Goal: Check status: Check status

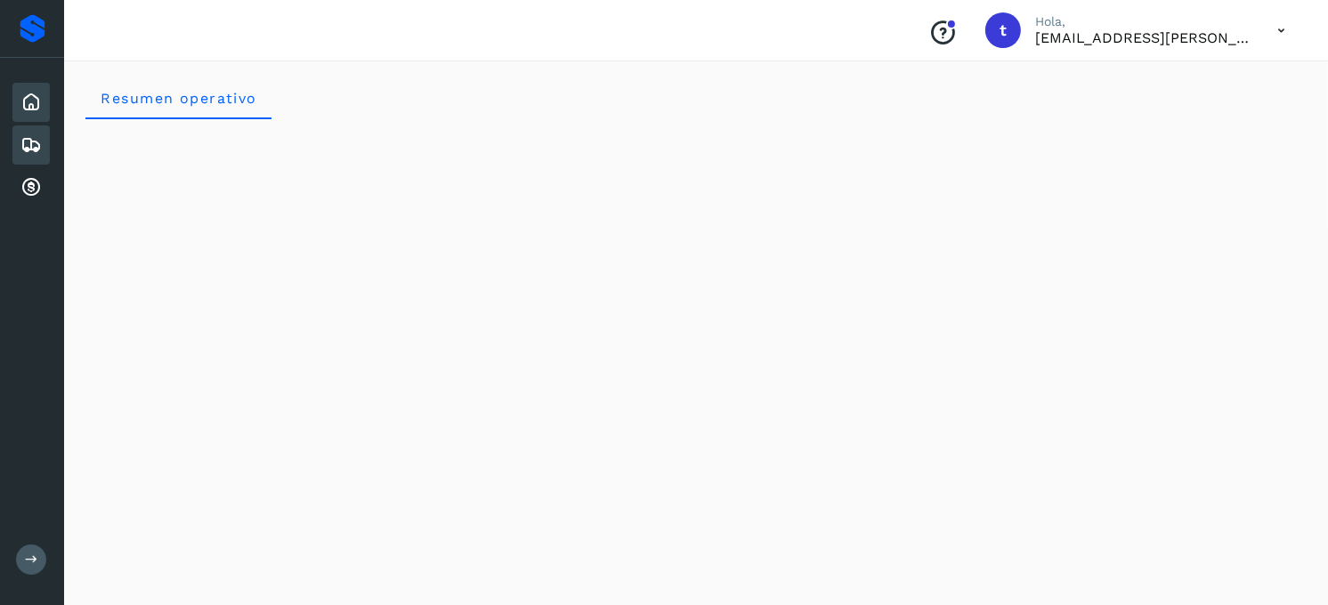
click at [36, 144] on icon at bounding box center [30, 144] width 21 height 21
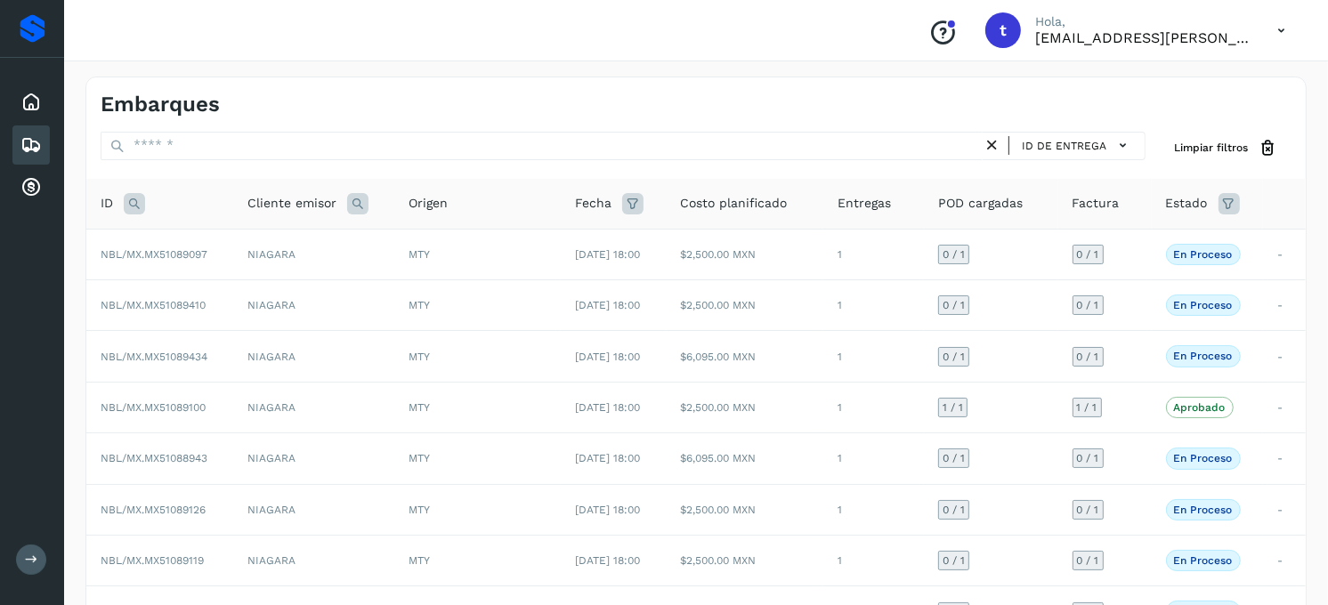
click at [136, 214] on icon at bounding box center [134, 203] width 21 height 21
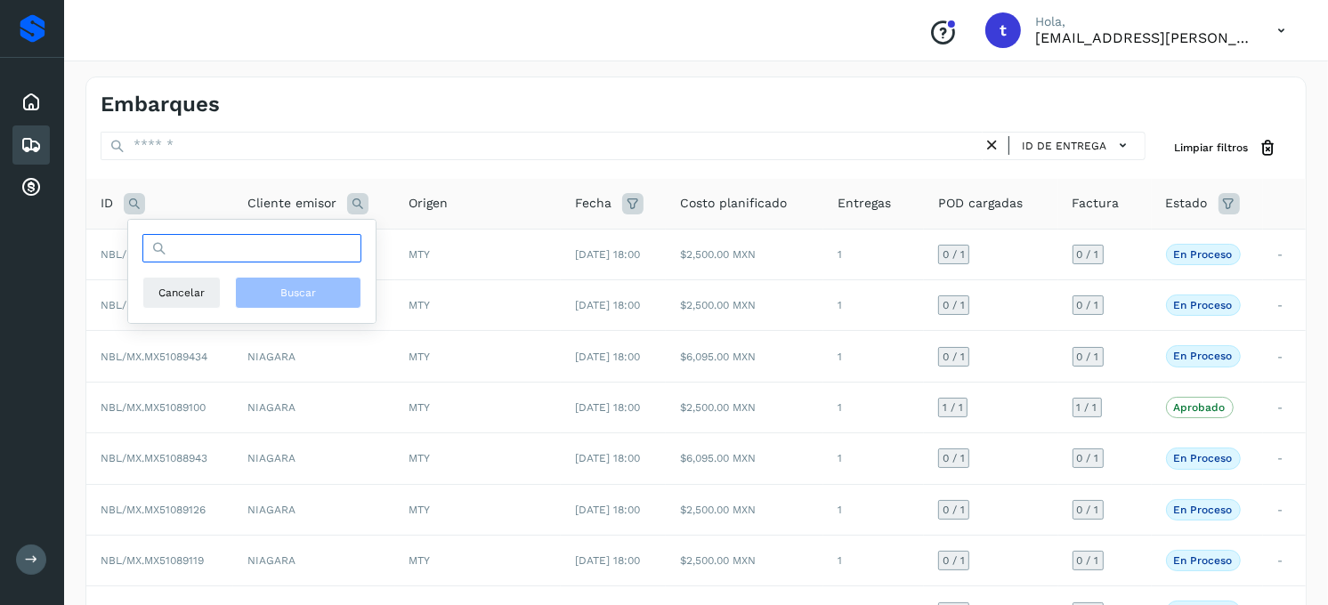
click at [273, 255] on input "text" at bounding box center [251, 248] width 219 height 28
type input "**********"
click at [295, 305] on button "Buscar" at bounding box center [298, 293] width 126 height 32
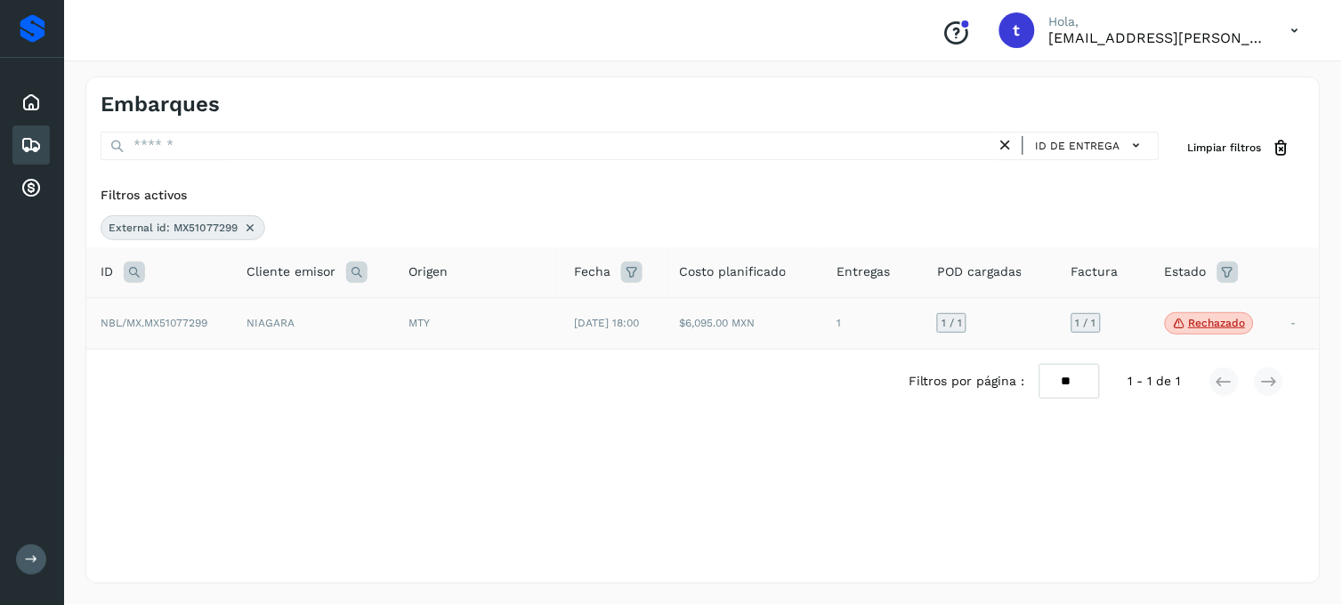
click at [187, 326] on span "NBL/MX.MX51077299" at bounding box center [154, 323] width 107 height 12
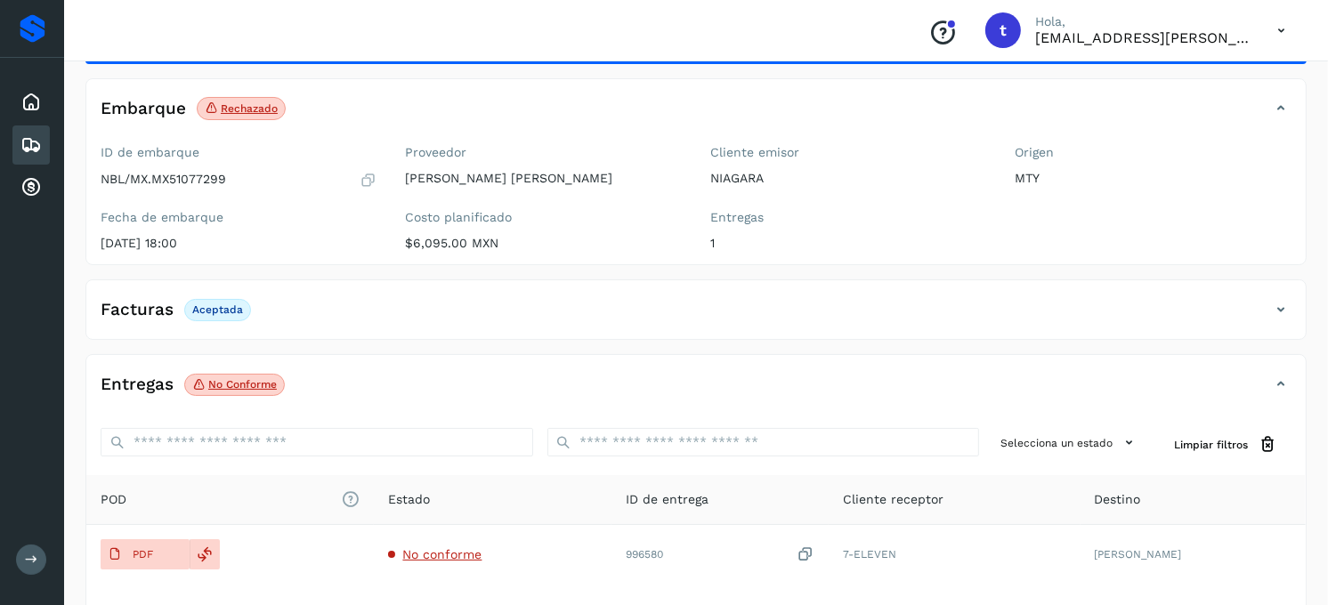
scroll to position [241, 0]
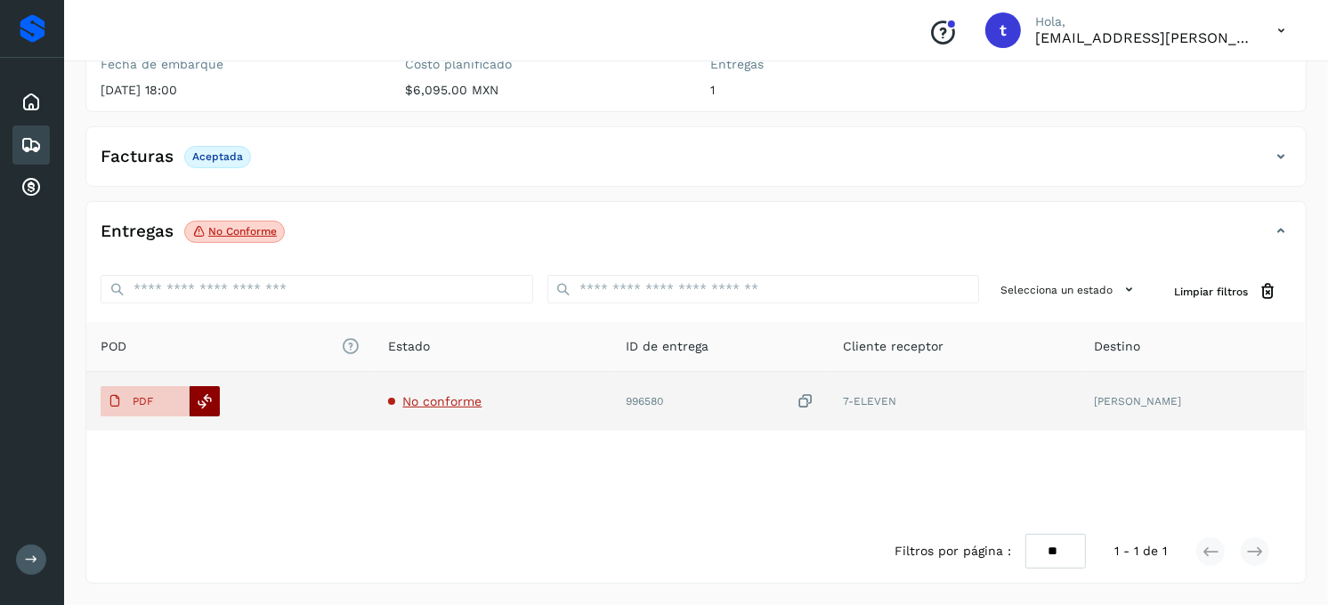
click at [207, 406] on icon at bounding box center [206, 401] width 16 height 16
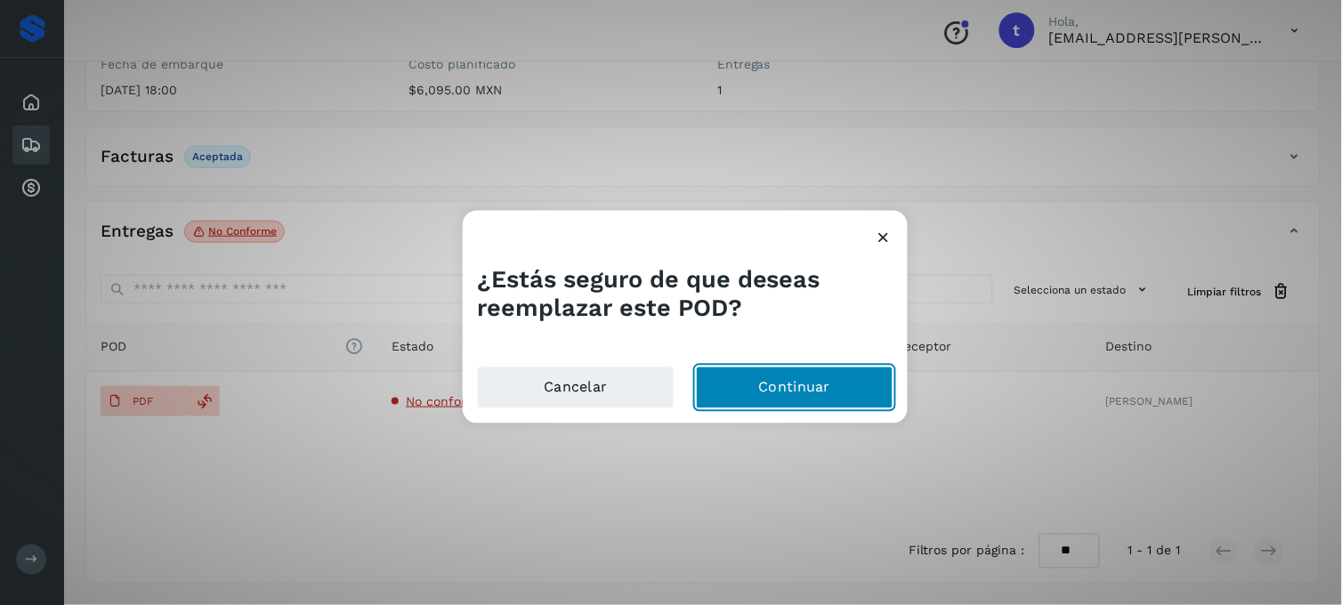
click at [823, 390] on button "Continuar" at bounding box center [795, 387] width 198 height 43
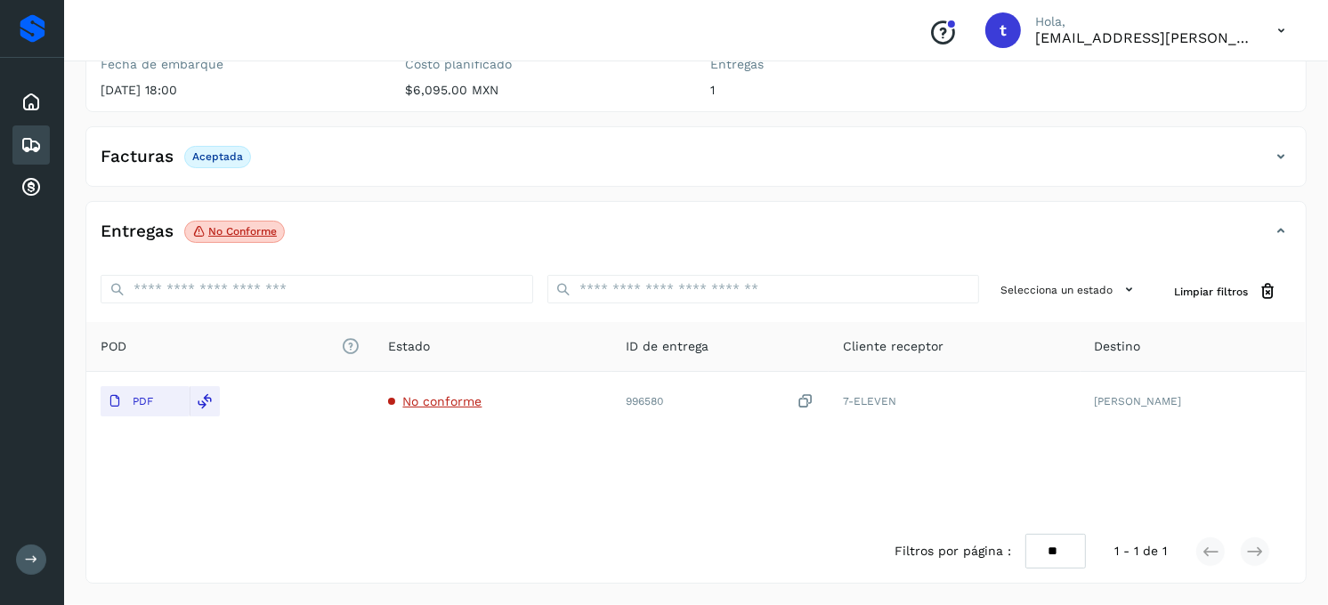
click at [1284, 230] on icon at bounding box center [1280, 231] width 21 height 21
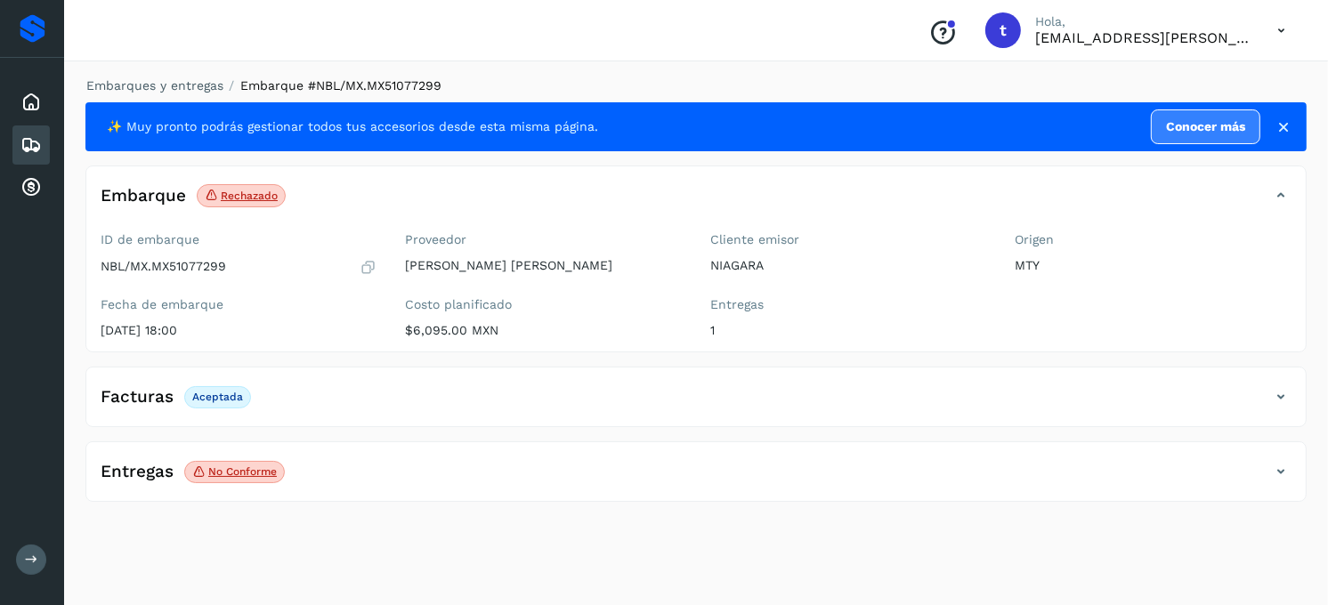
scroll to position [0, 0]
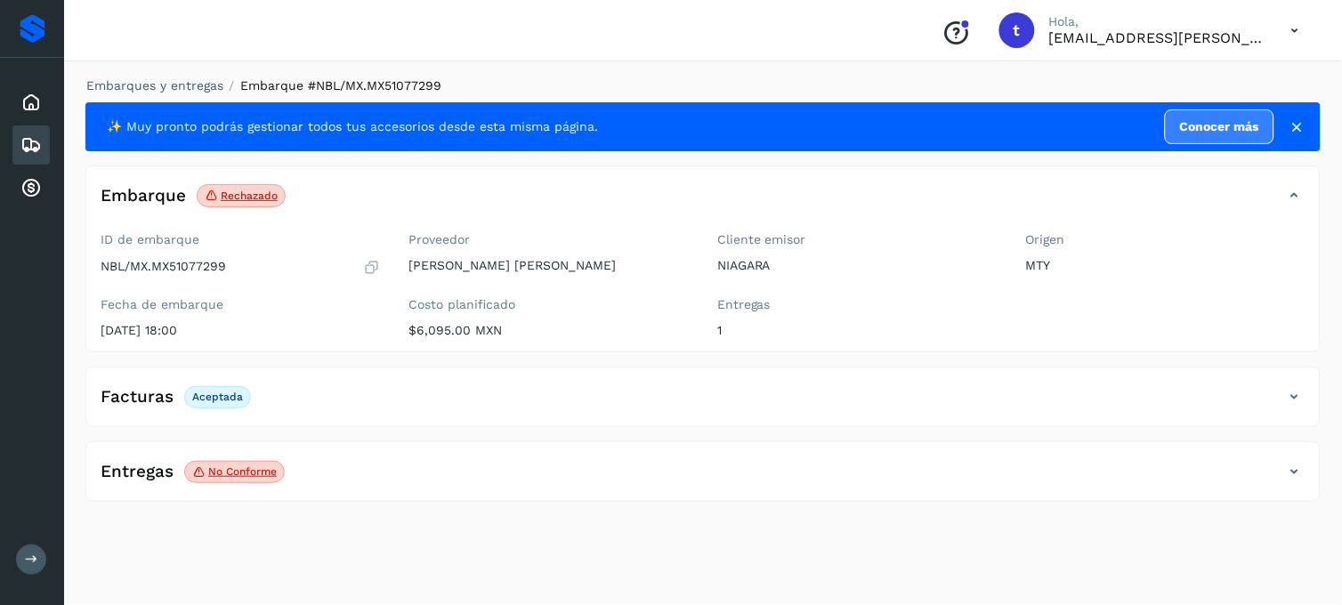
click at [1299, 464] on icon at bounding box center [1294, 471] width 21 height 21
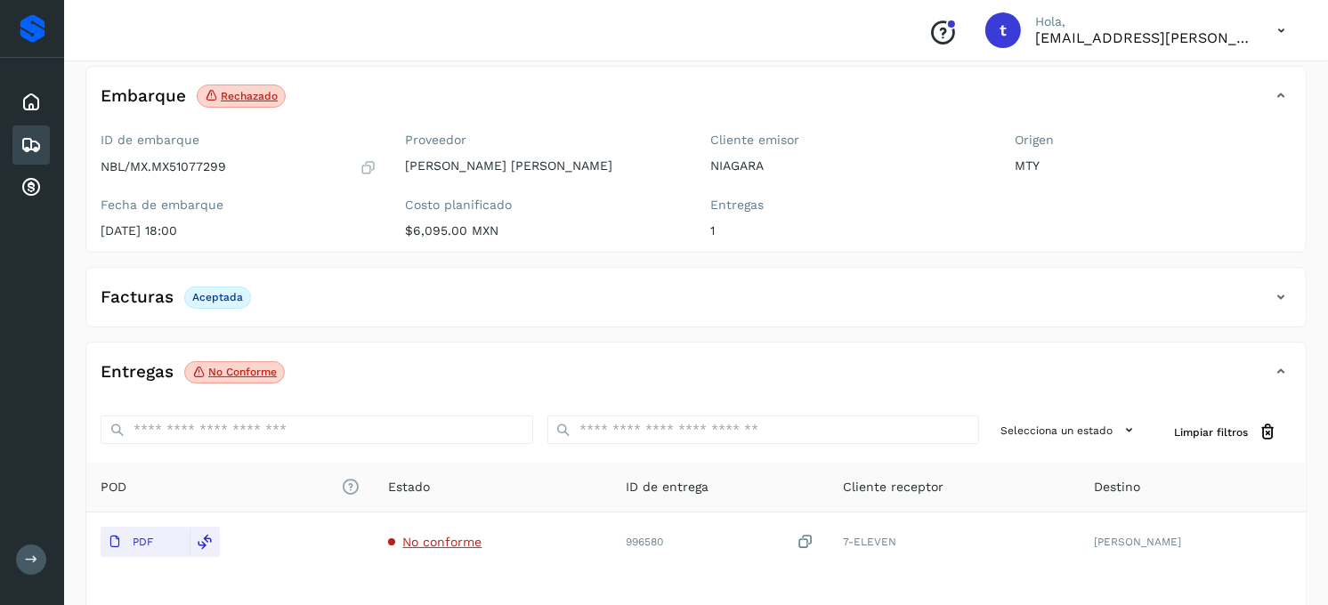
scroll to position [241, 0]
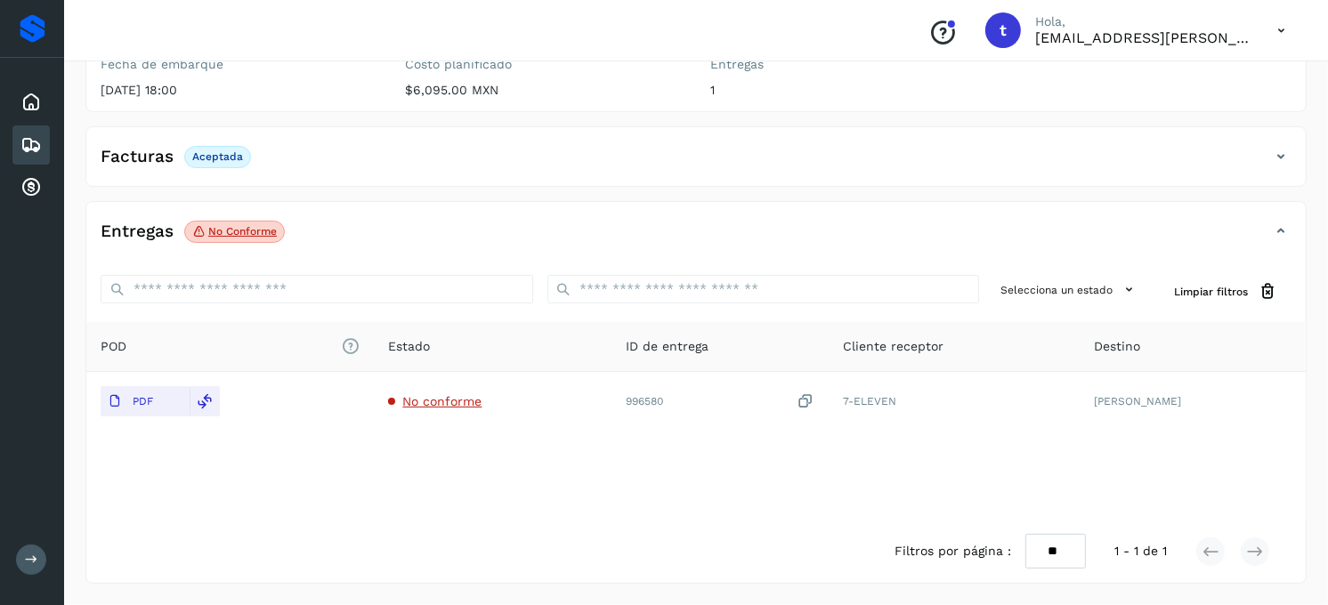
click at [1277, 163] on icon at bounding box center [1280, 156] width 21 height 21
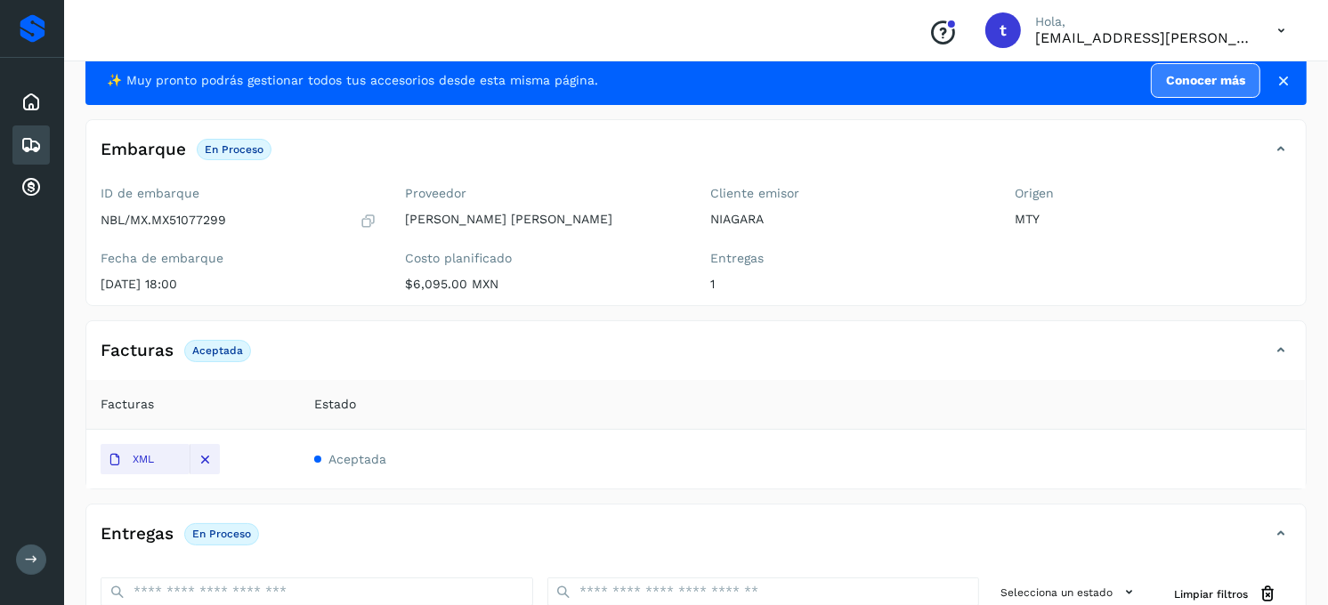
scroll to position [0, 0]
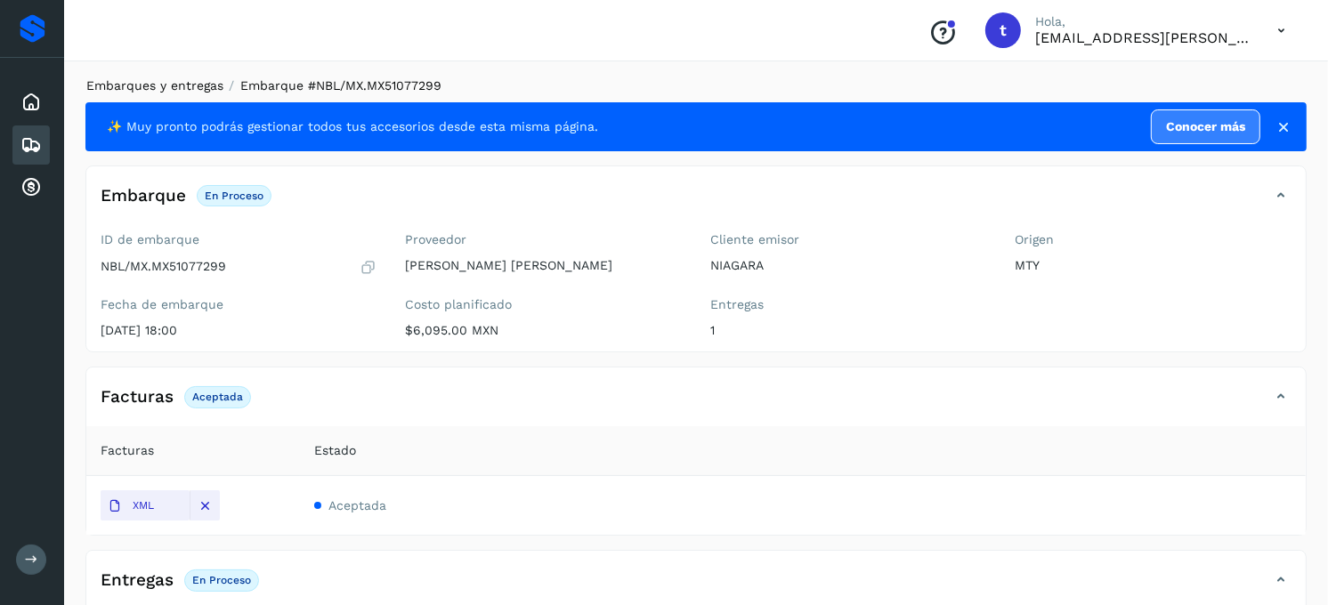
click at [172, 85] on link "Embarques y entregas" at bounding box center [154, 85] width 137 height 14
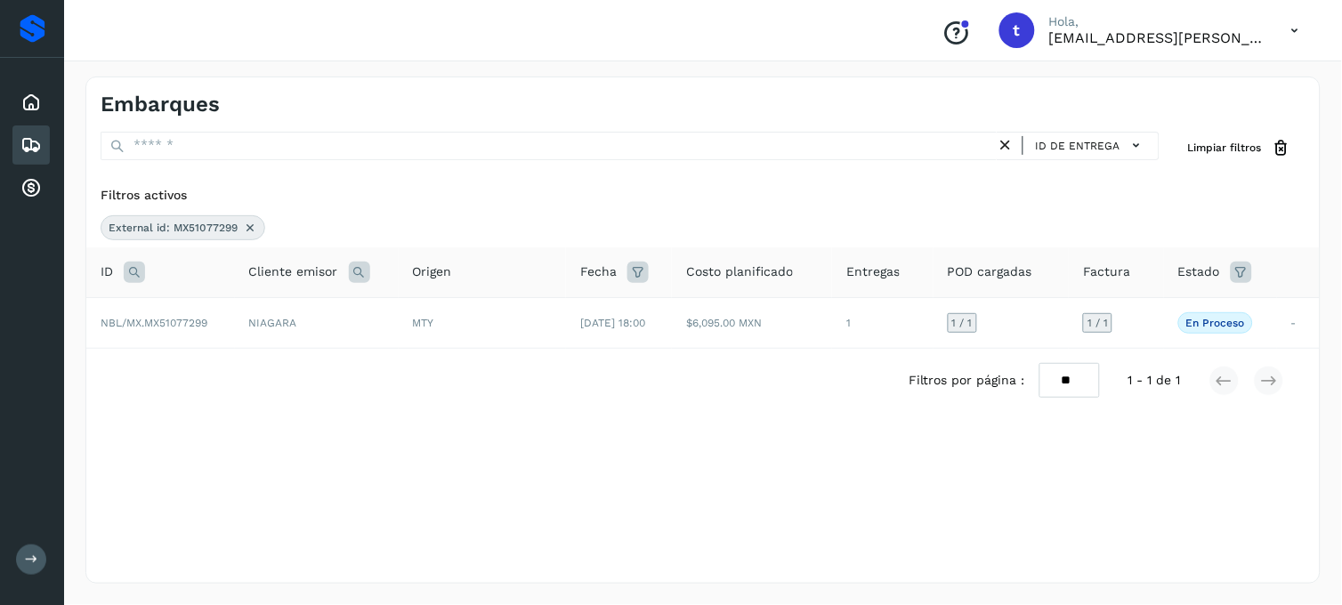
click at [141, 271] on icon at bounding box center [134, 272] width 21 height 21
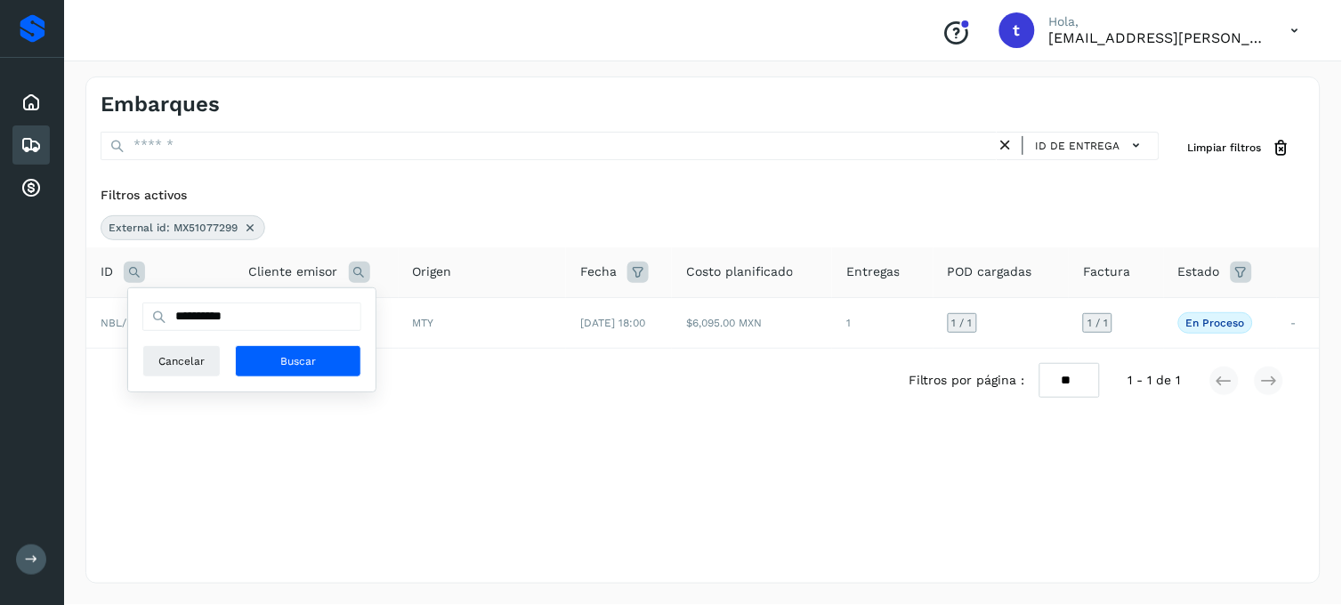
click at [251, 226] on icon at bounding box center [250, 228] width 14 height 14
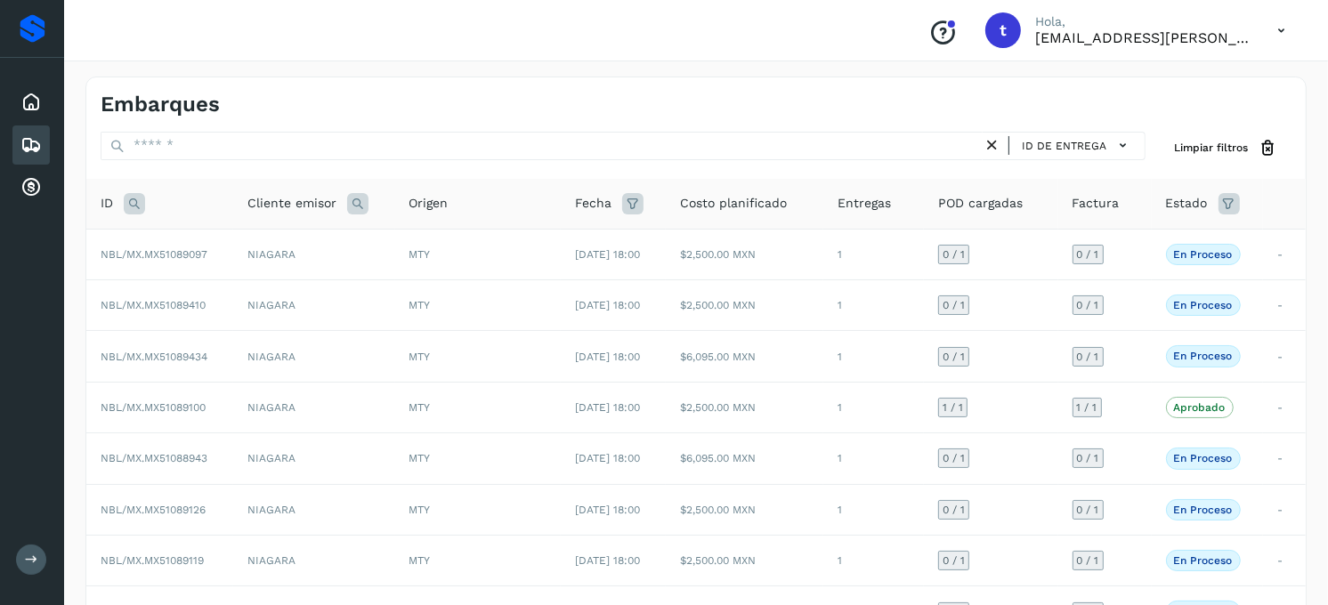
click at [135, 202] on icon at bounding box center [134, 203] width 21 height 21
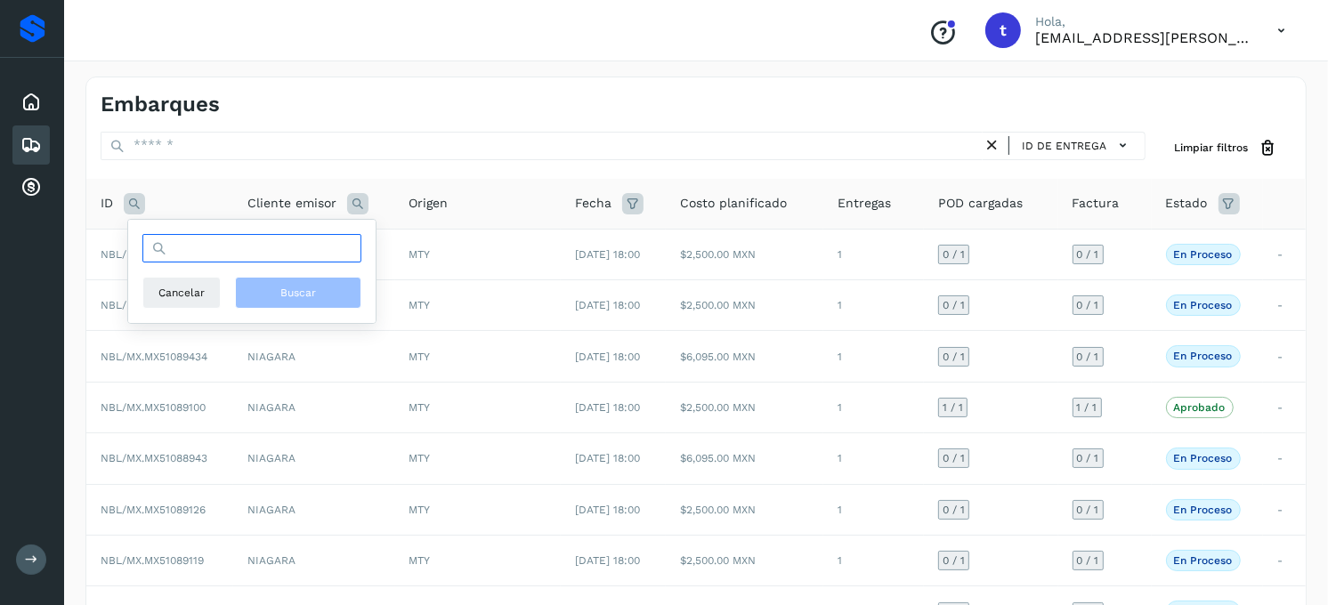
click at [294, 256] on input "text" at bounding box center [251, 248] width 219 height 28
type input "**********"
click at [272, 303] on button "Buscar" at bounding box center [298, 293] width 126 height 32
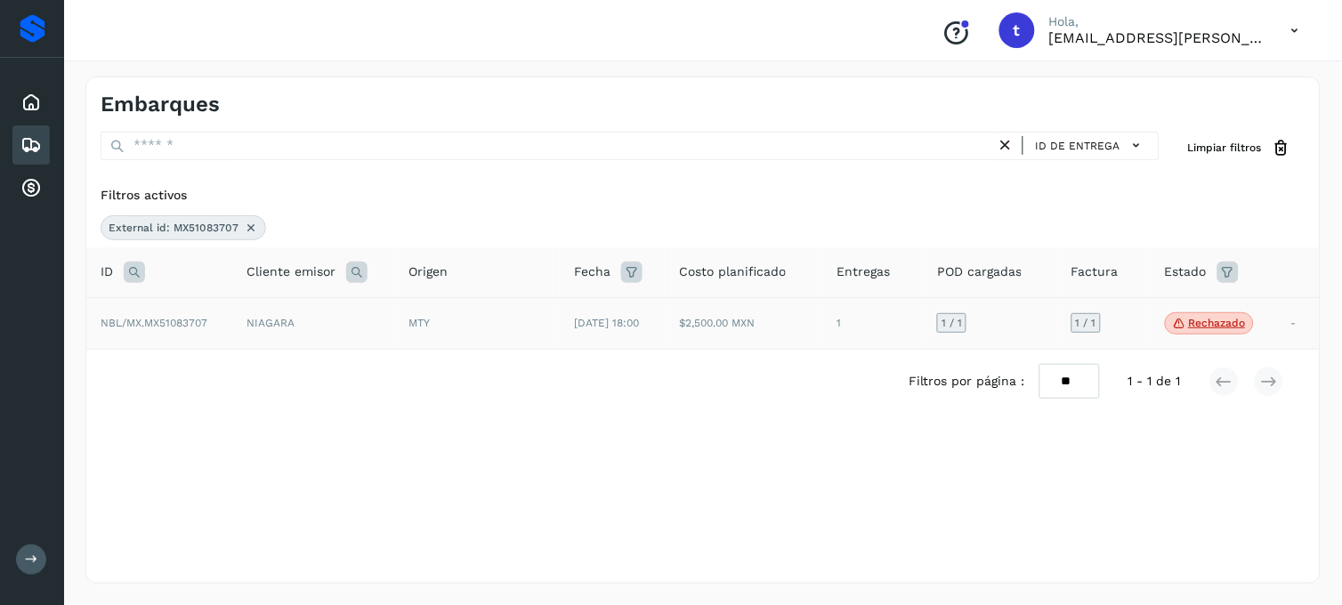
click at [179, 323] on span "NBL/MX.MX51083707" at bounding box center [154, 323] width 107 height 12
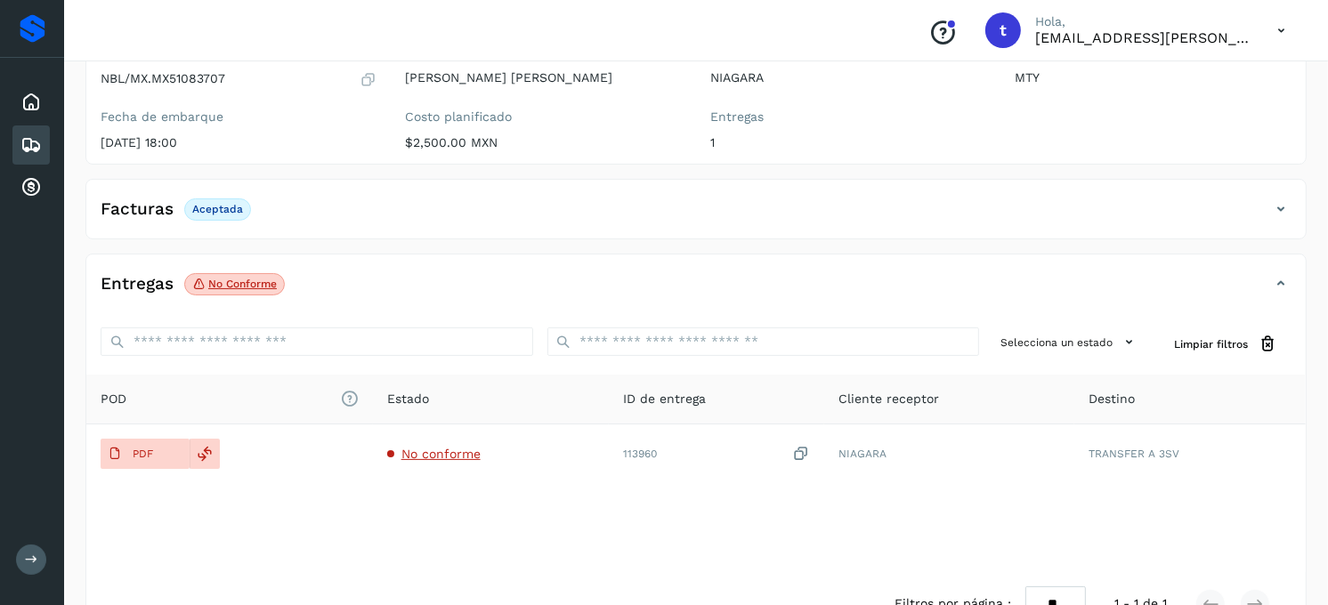
scroll to position [142, 0]
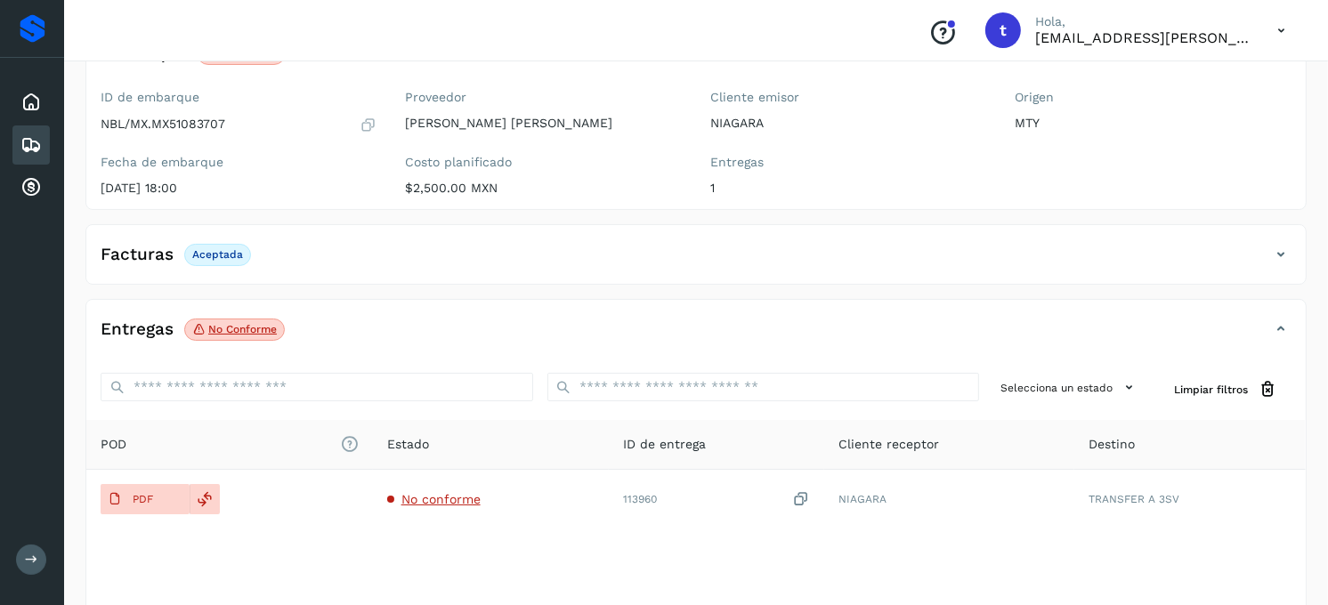
click at [1276, 261] on icon at bounding box center [1280, 254] width 21 height 21
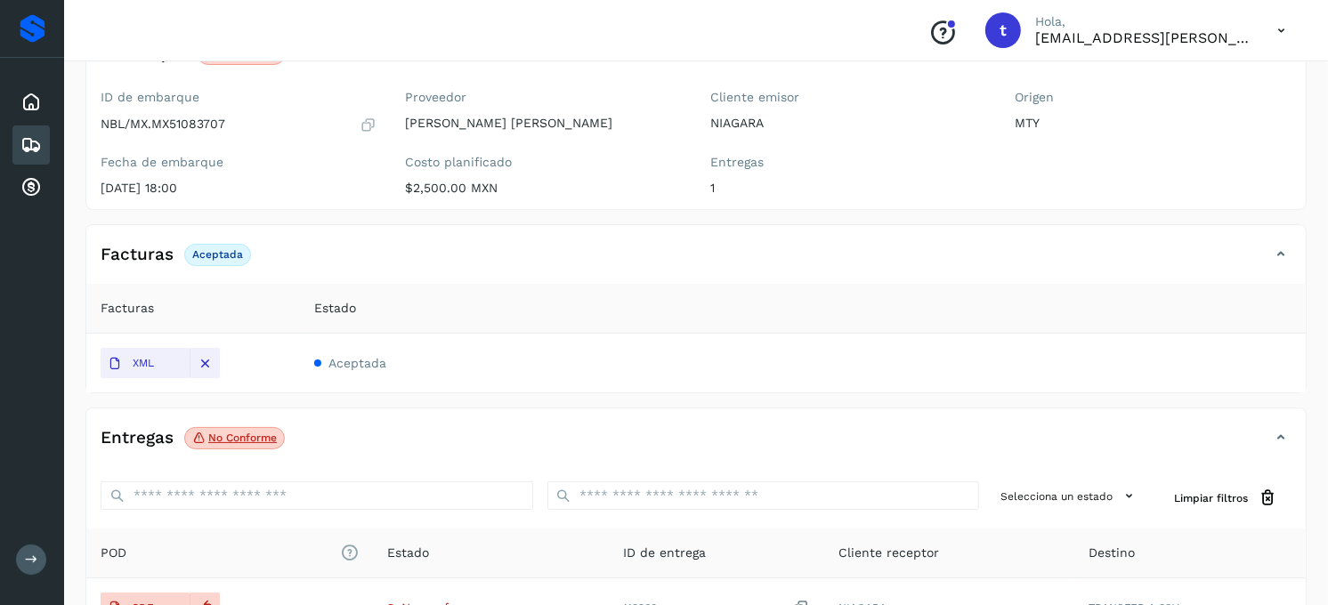
click at [1276, 261] on icon at bounding box center [1280, 254] width 21 height 21
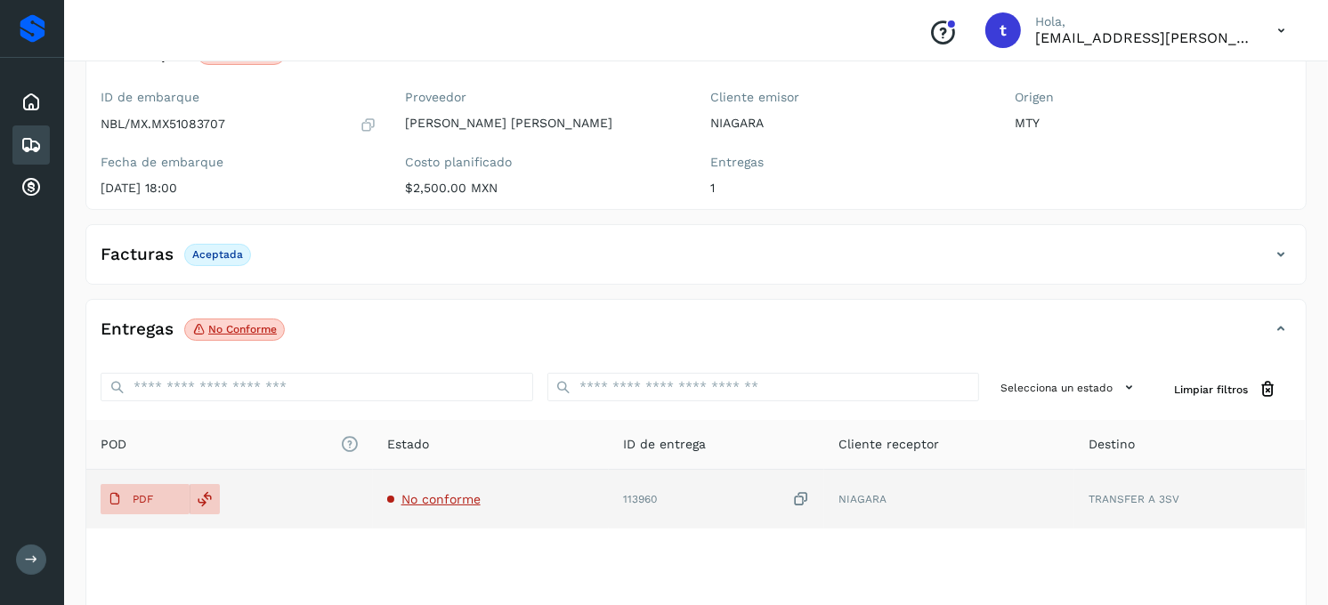
scroll to position [241, 0]
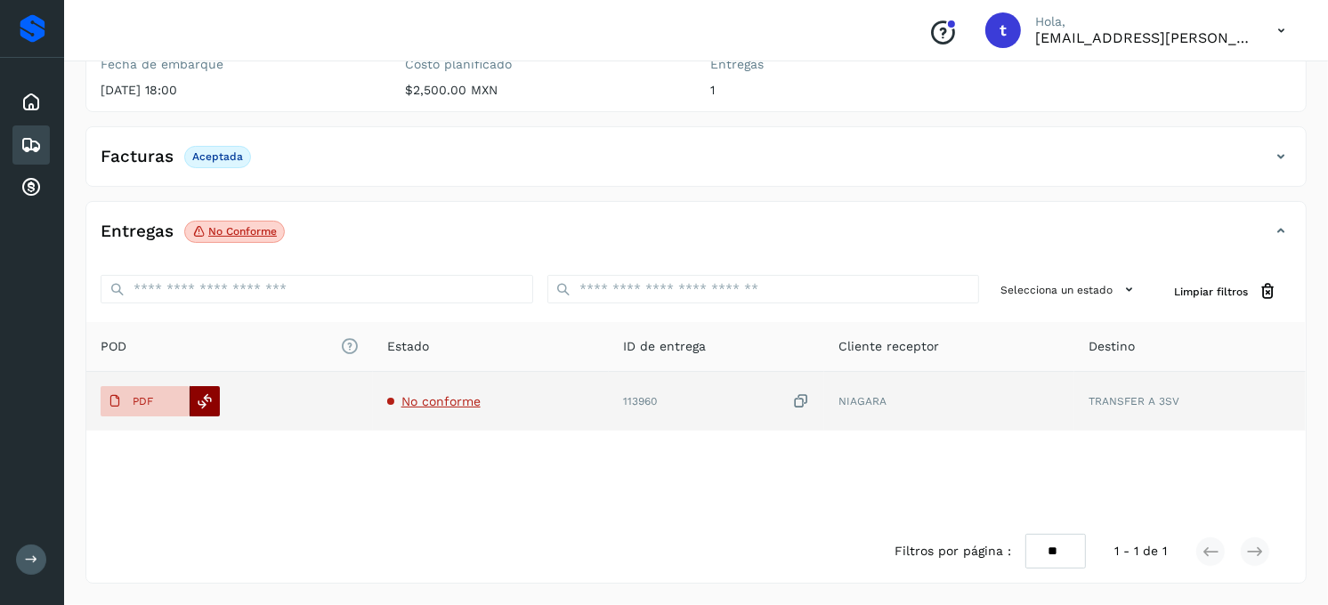
click at [206, 407] on icon at bounding box center [206, 401] width 16 height 16
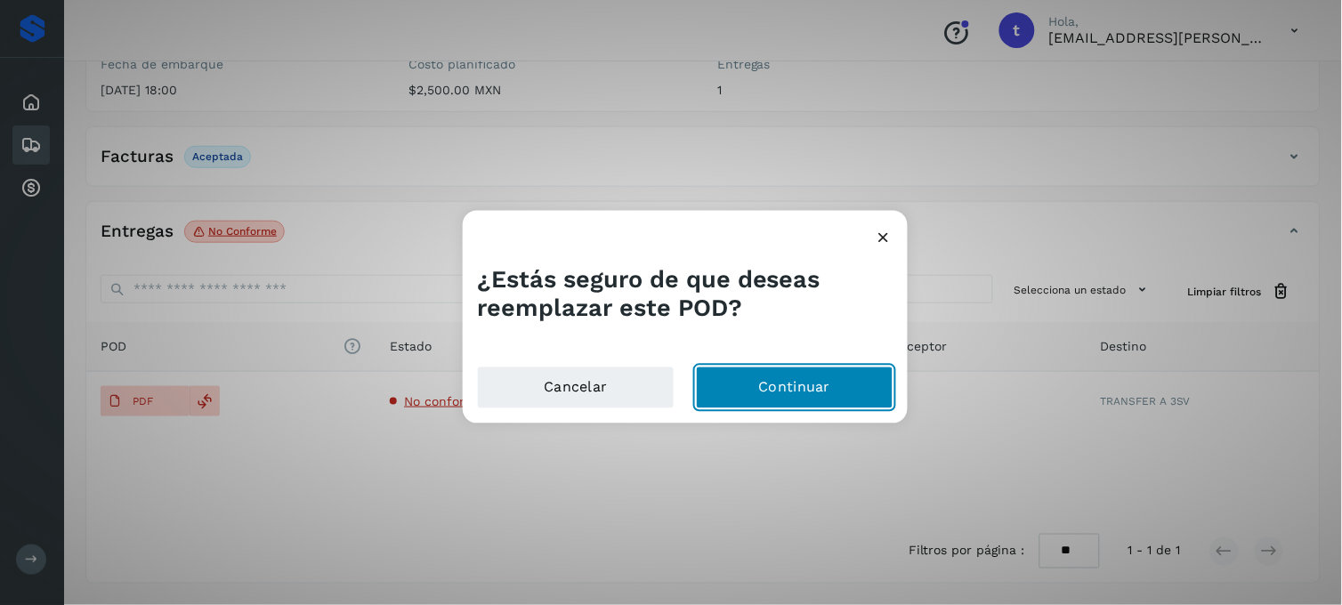
click at [860, 398] on button "Continuar" at bounding box center [795, 387] width 198 height 43
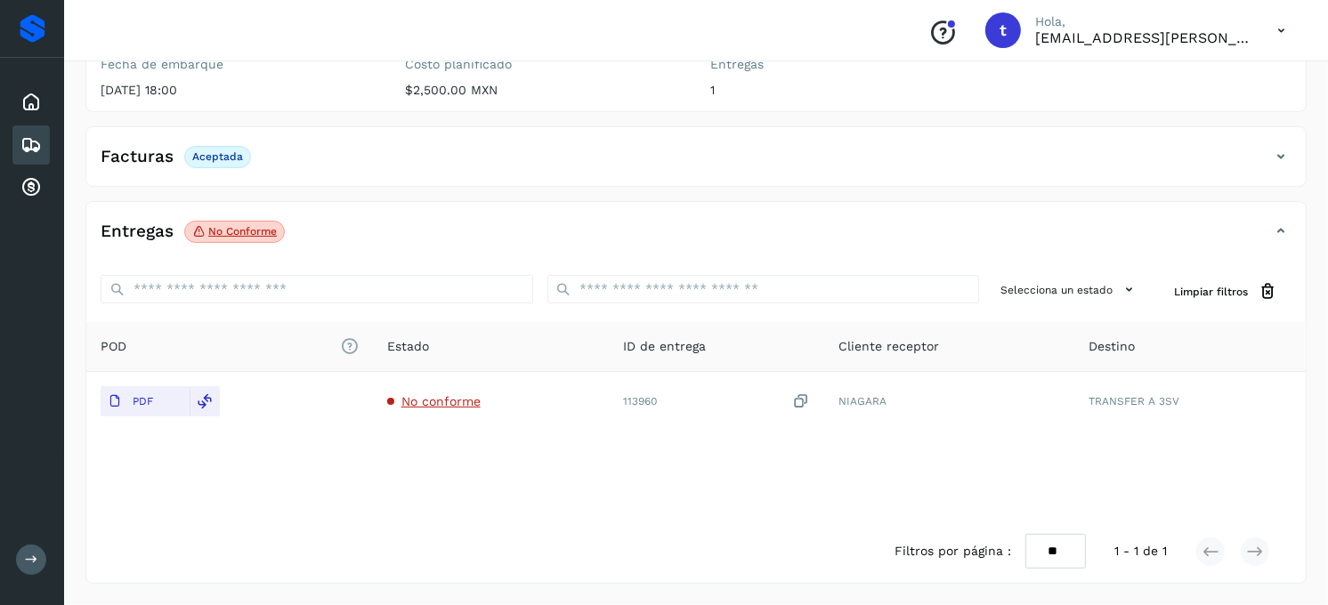
click at [1283, 229] on icon at bounding box center [1280, 231] width 21 height 21
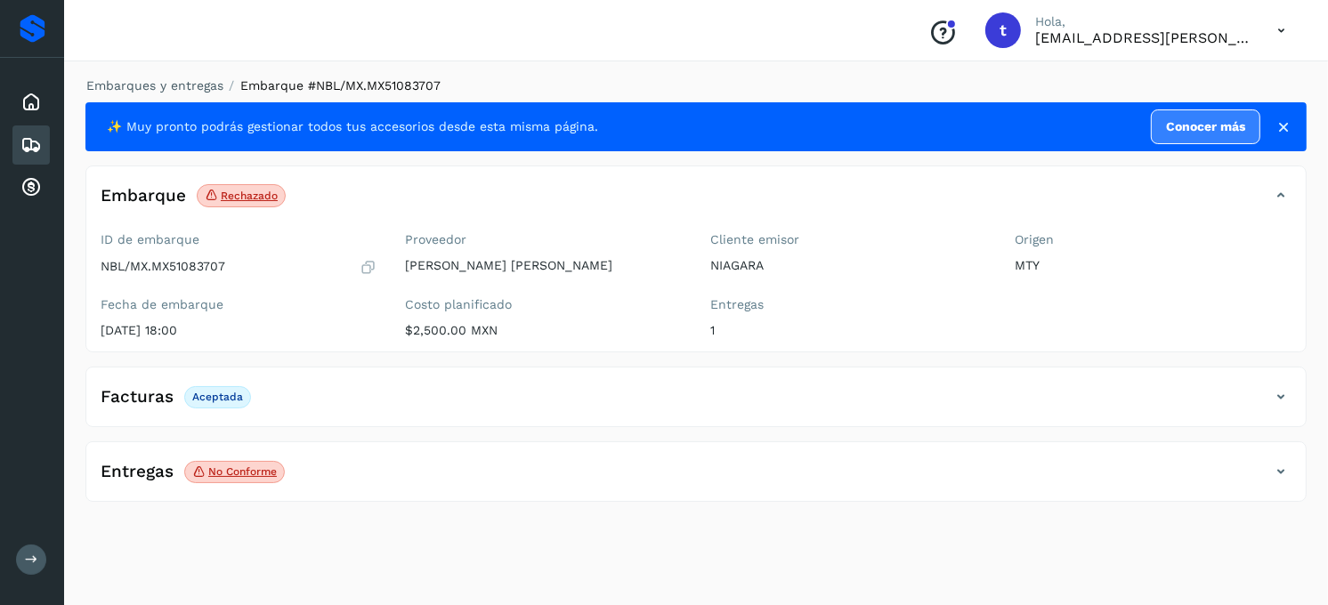
scroll to position [0, 0]
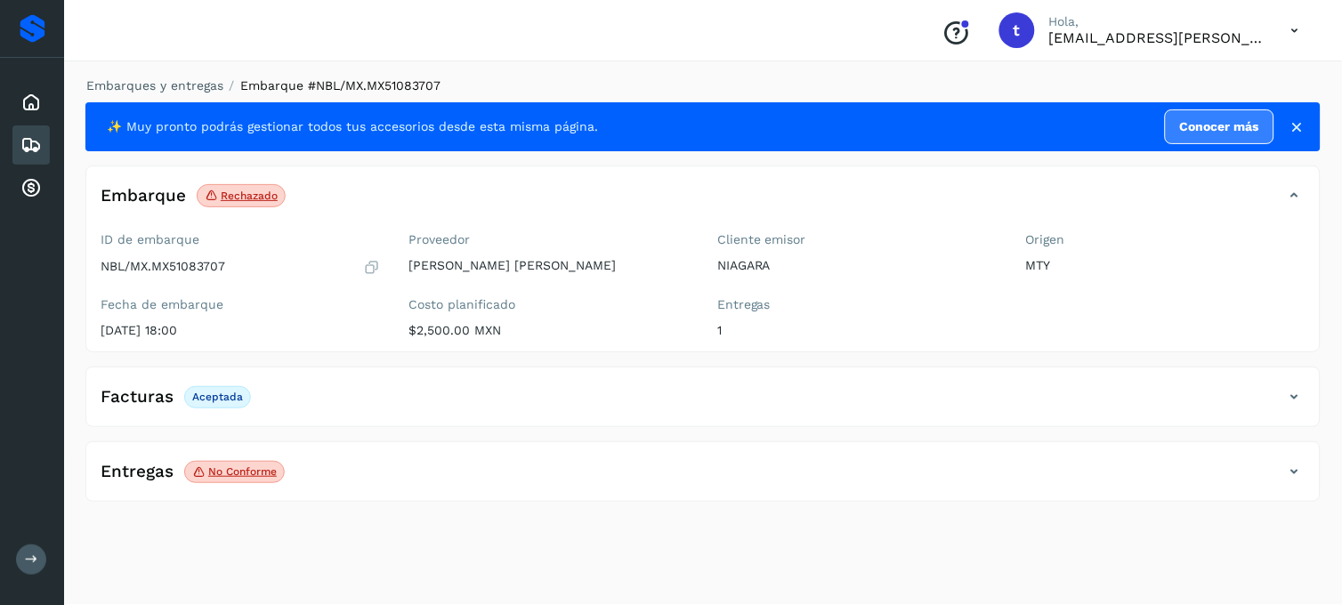
click at [1297, 477] on icon at bounding box center [1294, 471] width 21 height 21
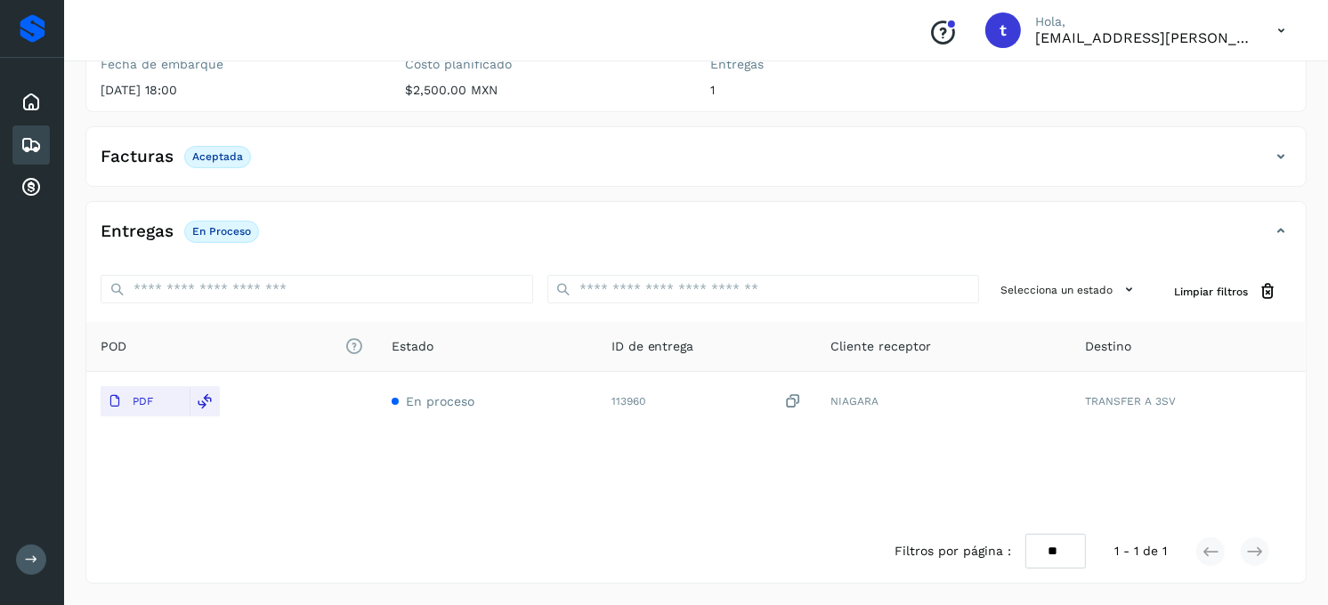
scroll to position [241, 0]
